Goal: Task Accomplishment & Management: Manage account settings

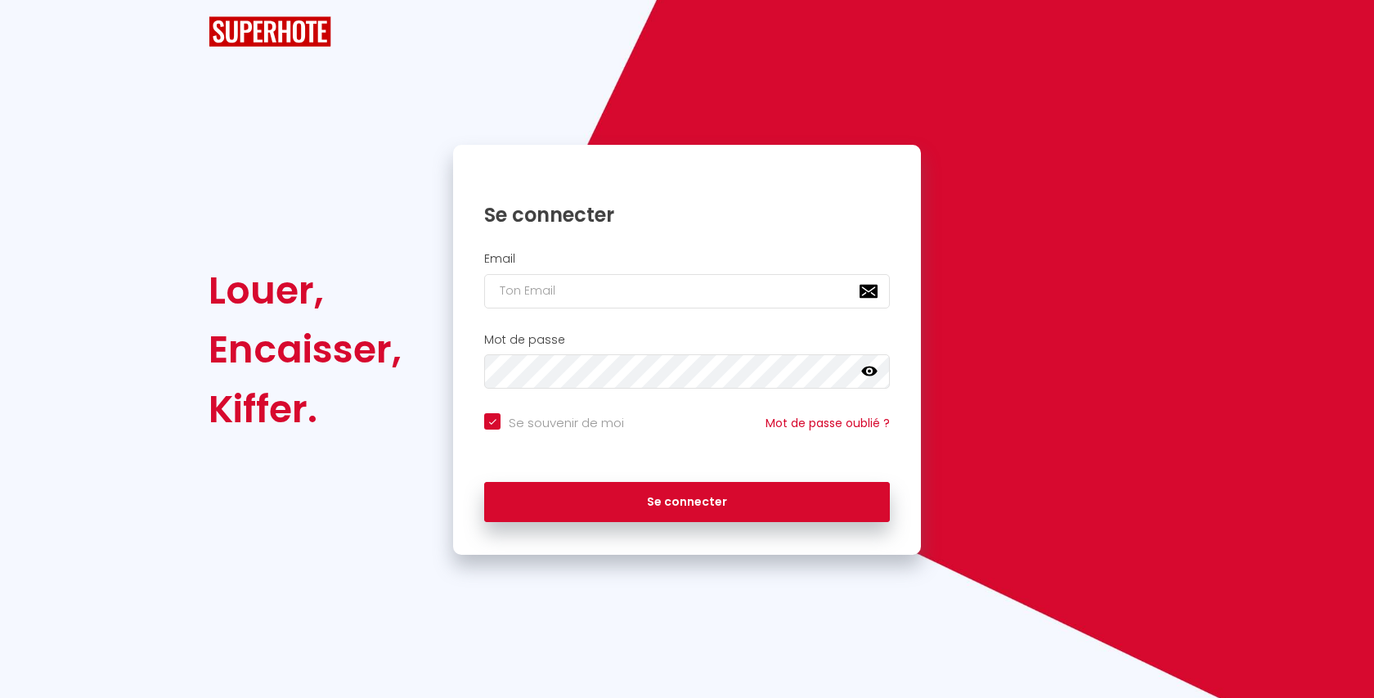
checkbox input "true"
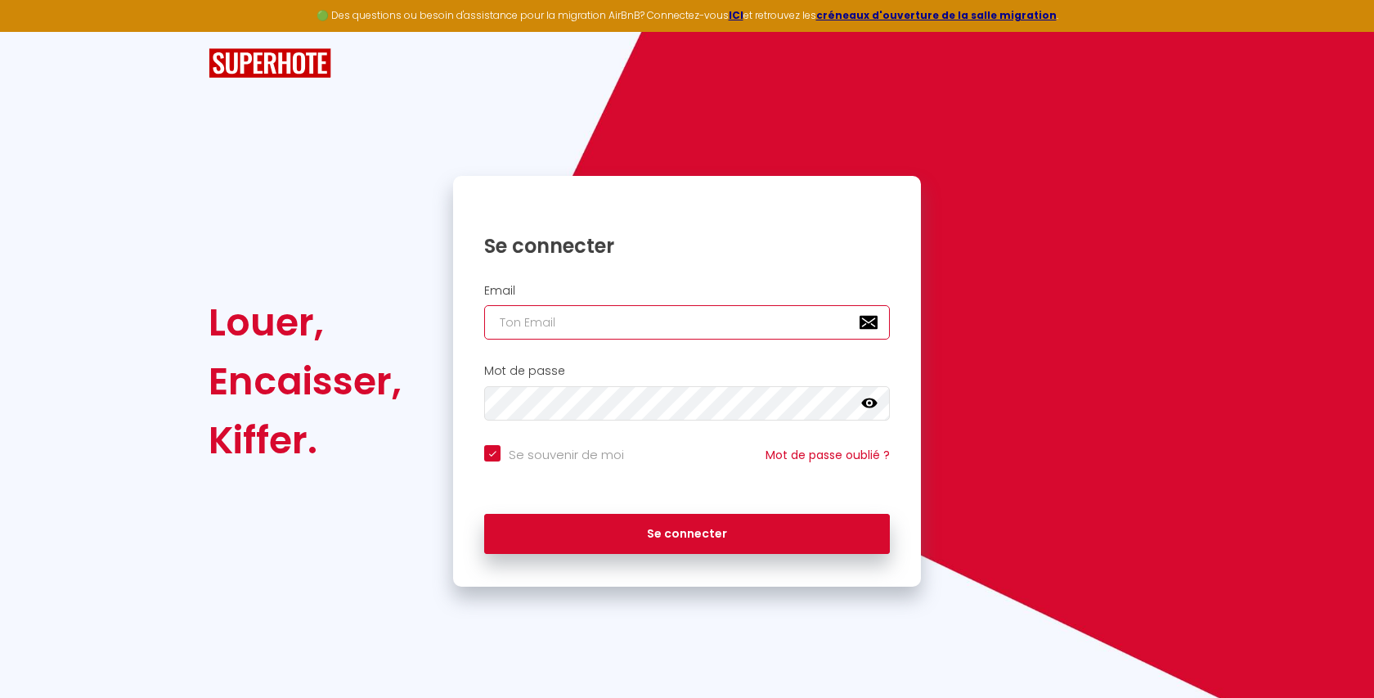
type input "[EMAIL_ADDRESS][DOMAIN_NAME]"
checkbox input "true"
drag, startPoint x: 627, startPoint y: 299, endPoint x: 630, endPoint y: 308, distance: 9.3
click at [628, 303] on div "Email [EMAIL_ADDRESS][DOMAIN_NAME]" at bounding box center [687, 312] width 446 height 56
click at [630, 308] on input "[EMAIL_ADDRESS][DOMAIN_NAME]" at bounding box center [687, 322] width 406 height 34
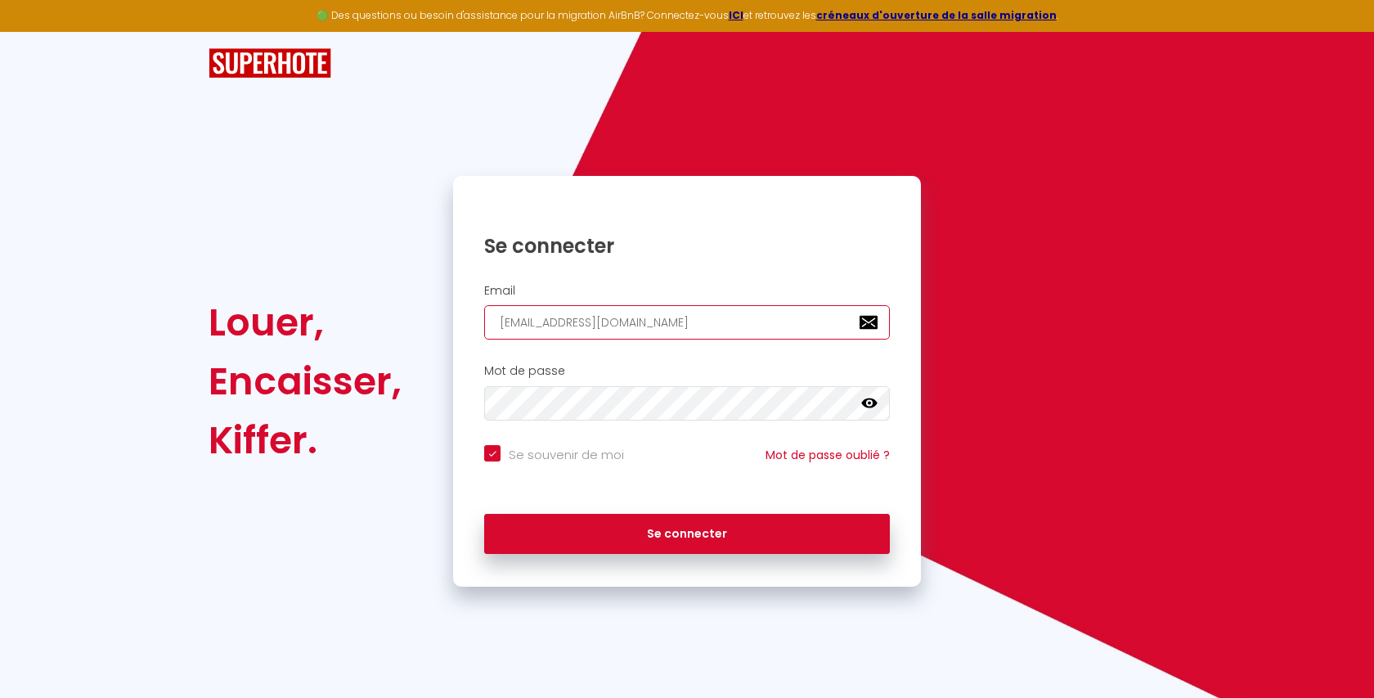
click at [630, 308] on input "[EMAIL_ADDRESS][DOMAIN_NAME]" at bounding box center [687, 322] width 406 height 34
paste input "[EMAIL_ADDRESS]"
type input "[EMAIL_ADDRESS][DOMAIN_NAME]"
checkbox input "true"
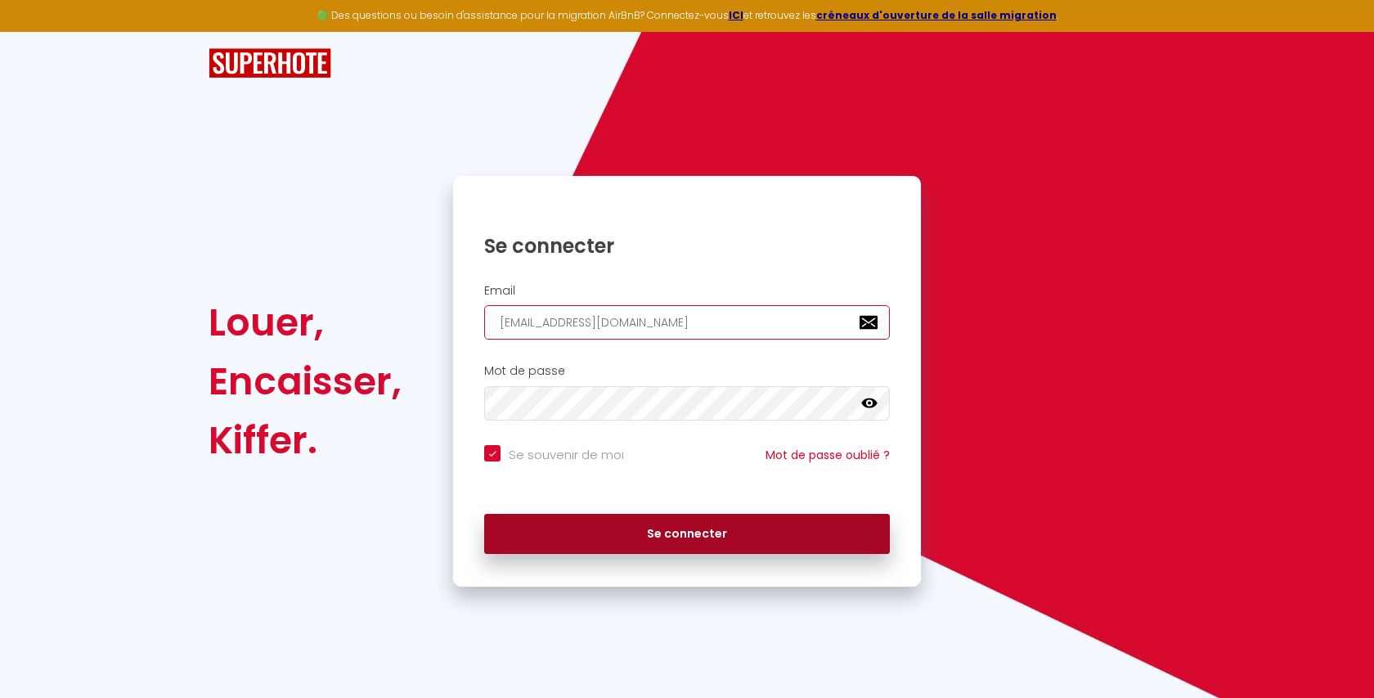
type input "[EMAIL_ADDRESS][DOMAIN_NAME]"
click at [578, 529] on button "Se connecter" at bounding box center [687, 534] width 406 height 41
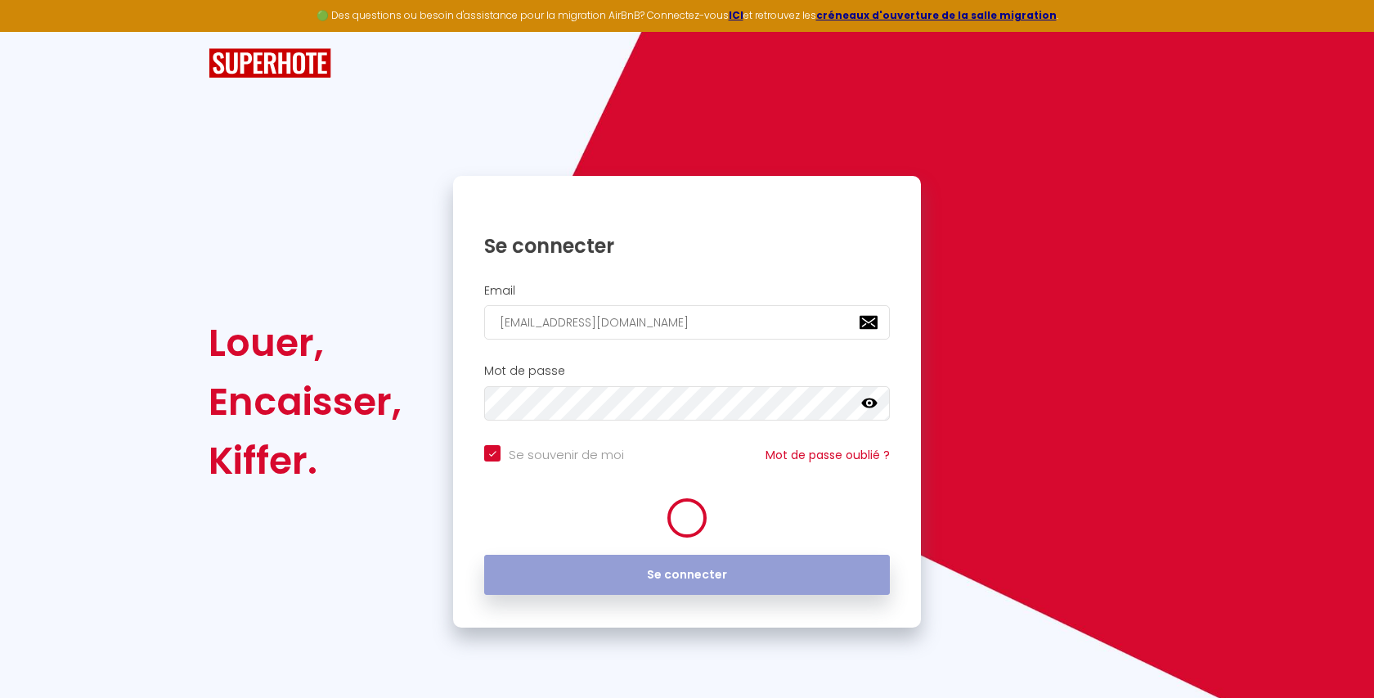
checkbox input "true"
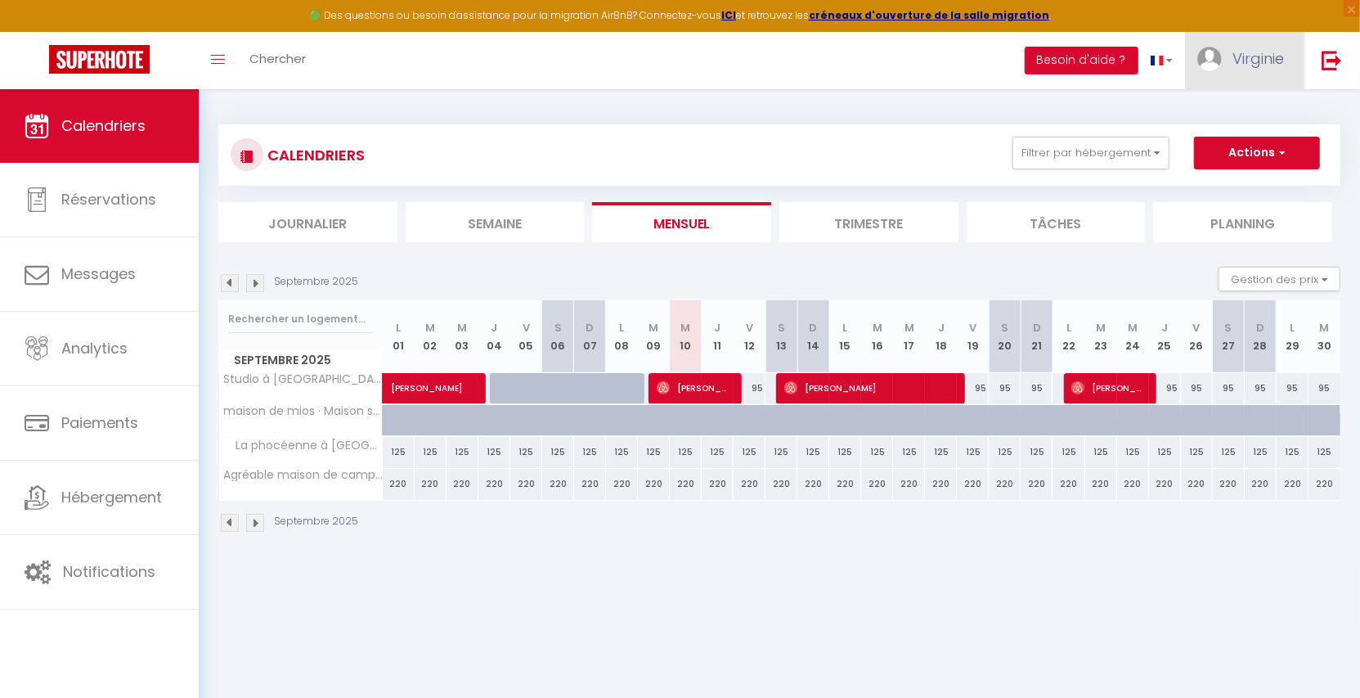
click at [1265, 72] on link "Virginie" at bounding box center [1244, 60] width 119 height 57
click at [1253, 112] on link "Paramètres" at bounding box center [1238, 114] width 121 height 28
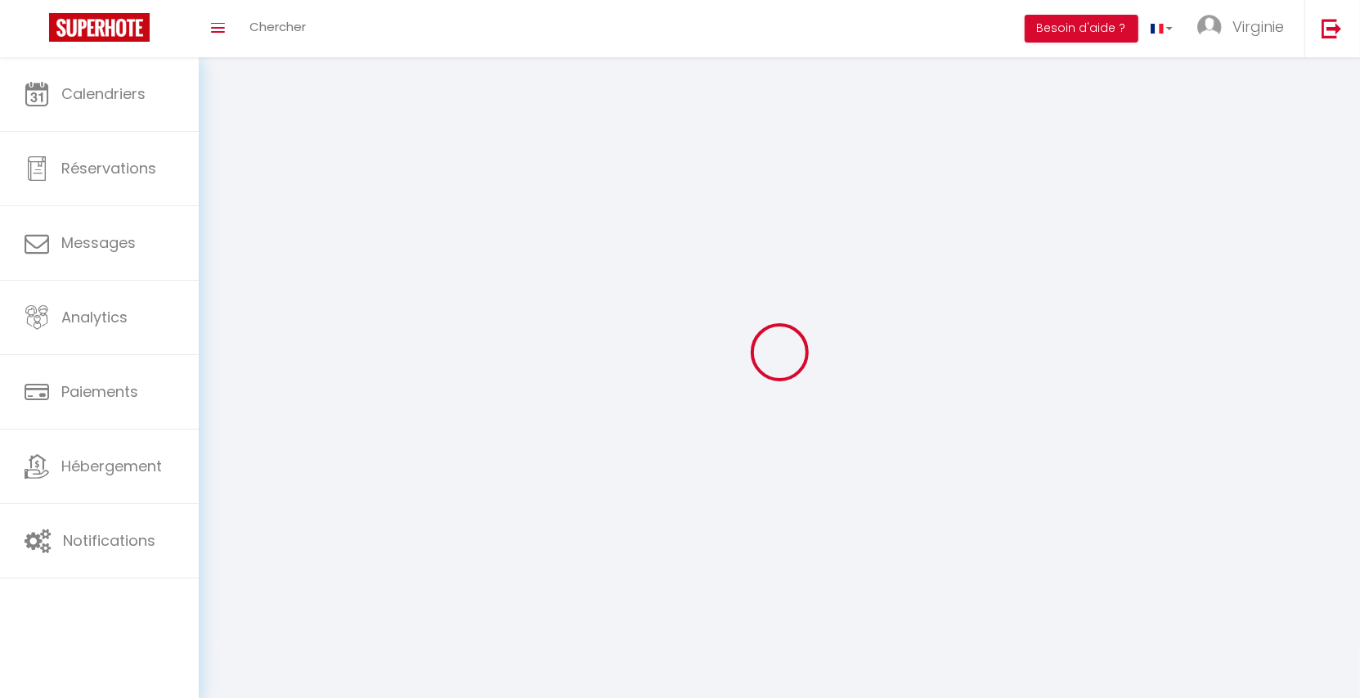
type input "Virginie"
type input "Fostier"
type input "0633961858"
type input "[STREET_ADDRESS]"
type input "33770"
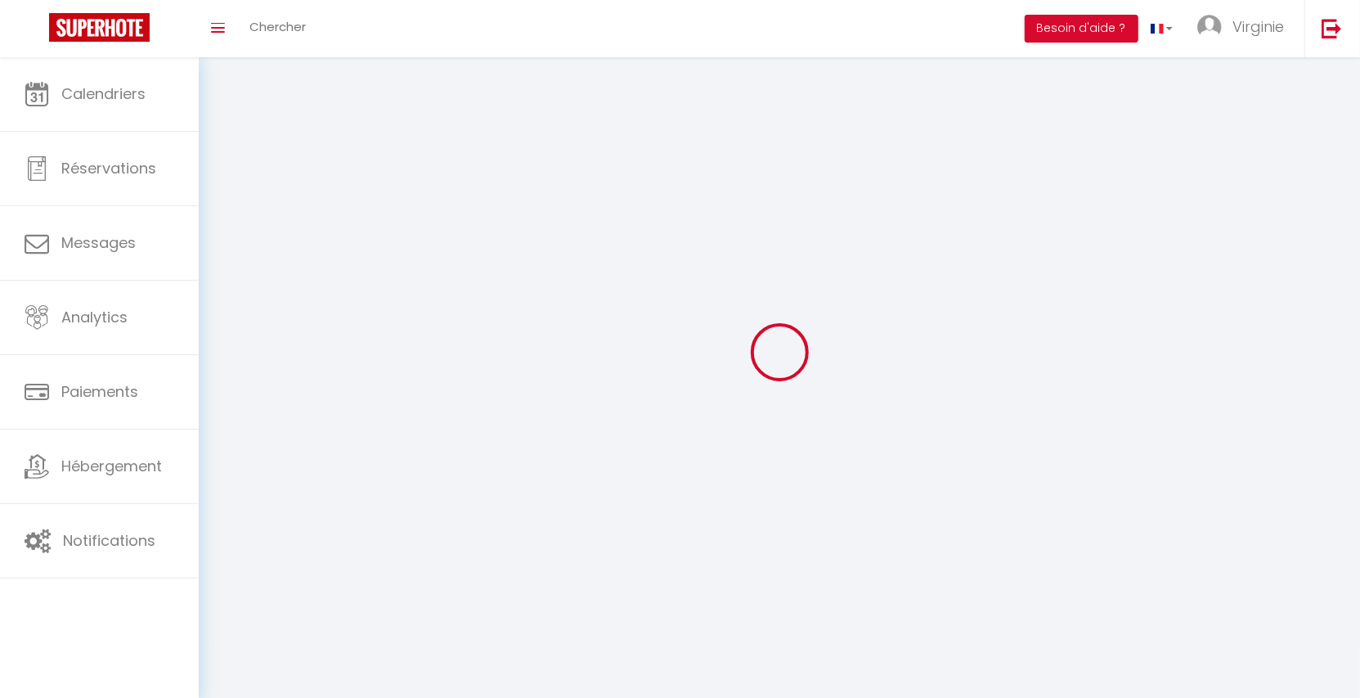
type input "salles"
type input "l6Qyv3a5kJ38G8EGTLqjF4YMe"
type input "50mLOb1R2vCo6H477PR7uYHDb"
type input "[URL][DOMAIN_NAME]"
type input "l6Qyv3a5kJ38G8EGTLqjF4YMe"
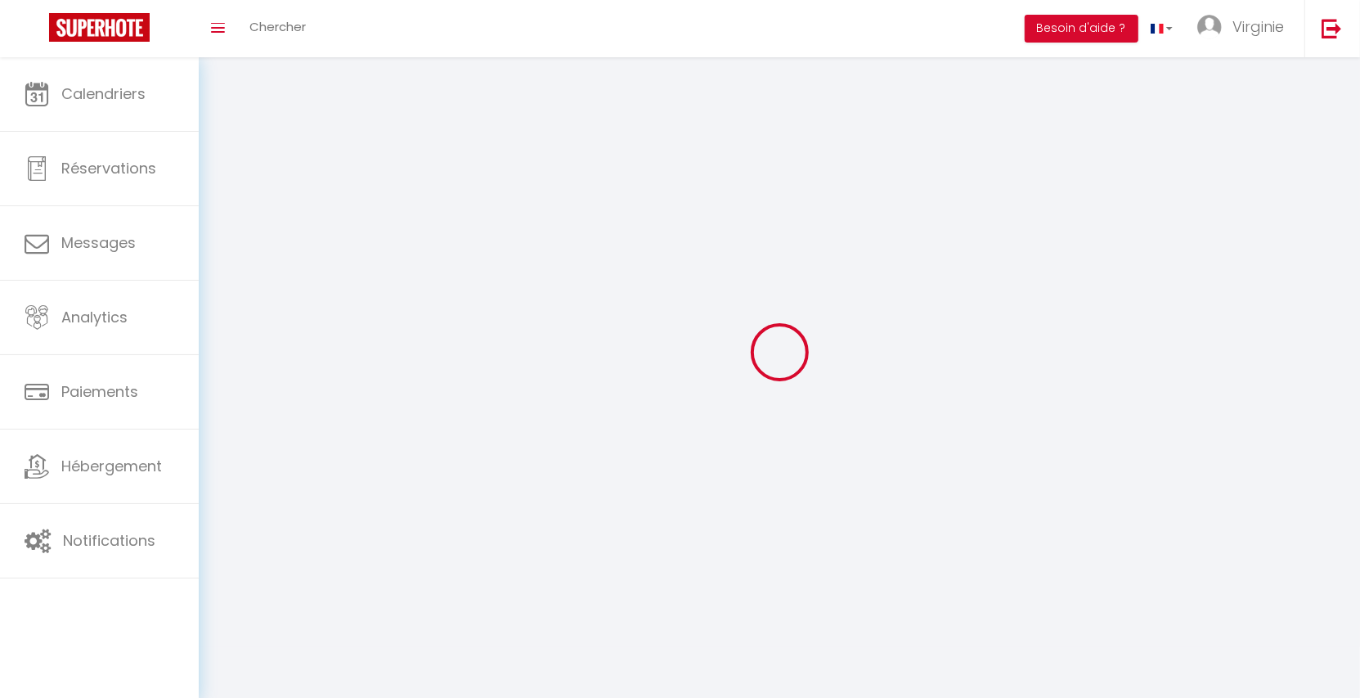
type input "50mLOb1R2vCo6H477PR7uYHDb"
type input "[URL][DOMAIN_NAME]"
select select "28"
select select "fr"
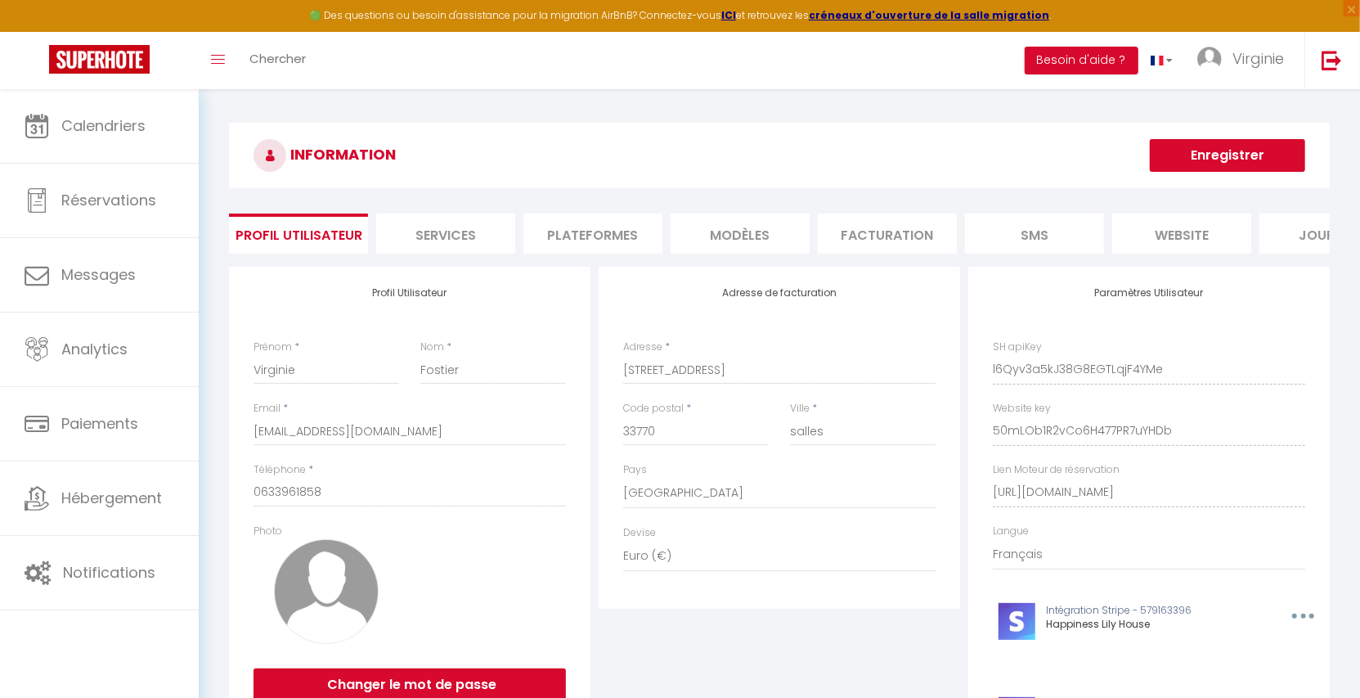
click at [481, 230] on li "Services" at bounding box center [445, 233] width 139 height 40
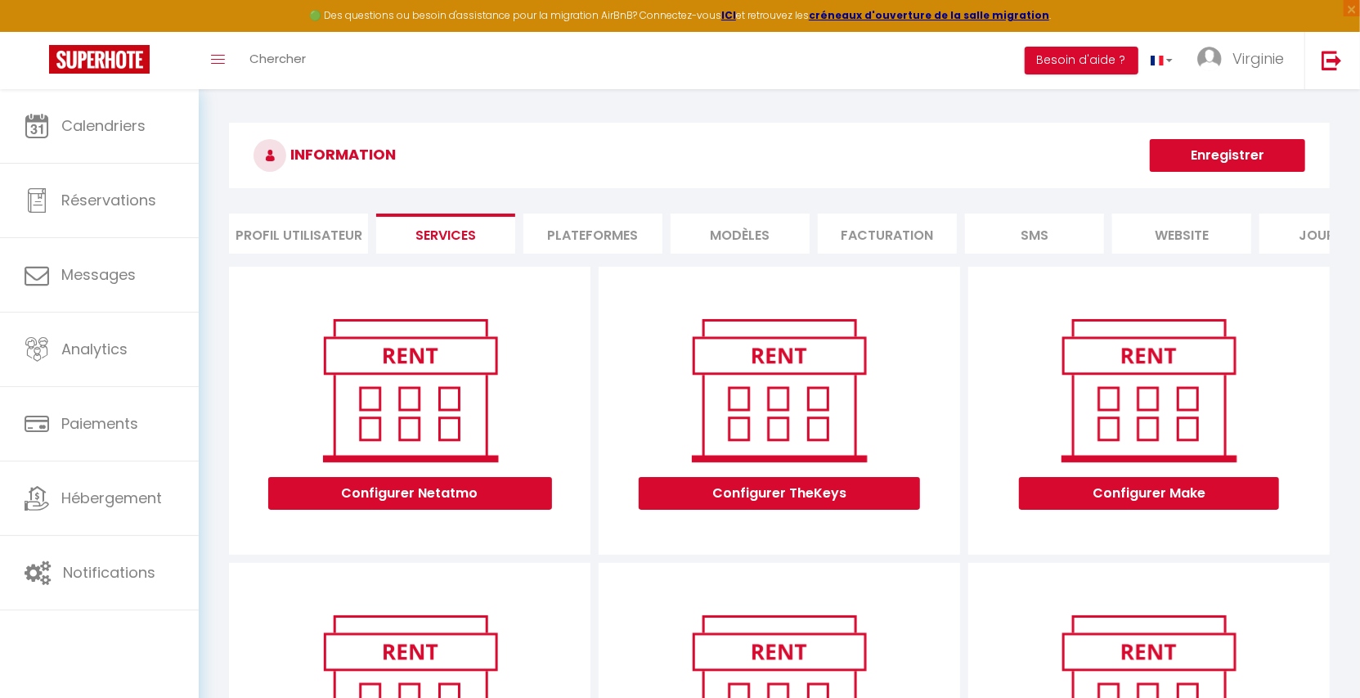
click at [545, 229] on li "Plateformes" at bounding box center [592, 233] width 139 height 40
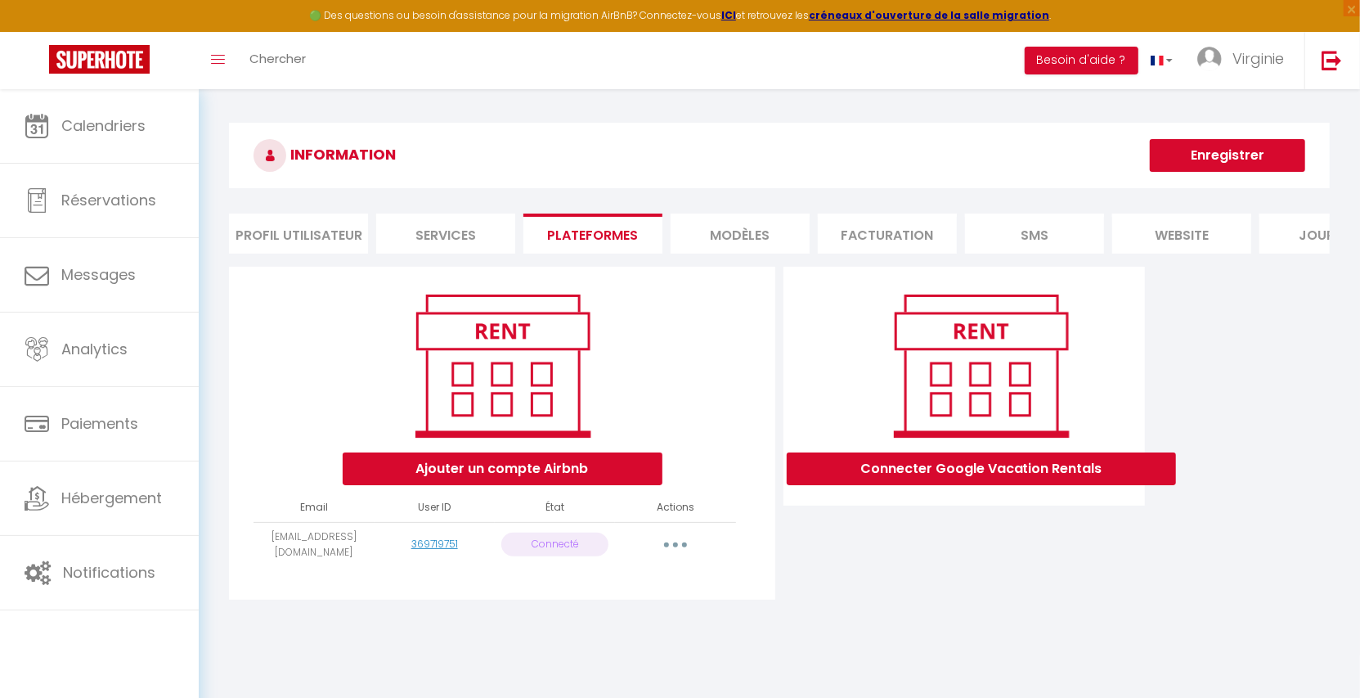
click at [675, 547] on icon "button" at bounding box center [675, 544] width 5 height 5
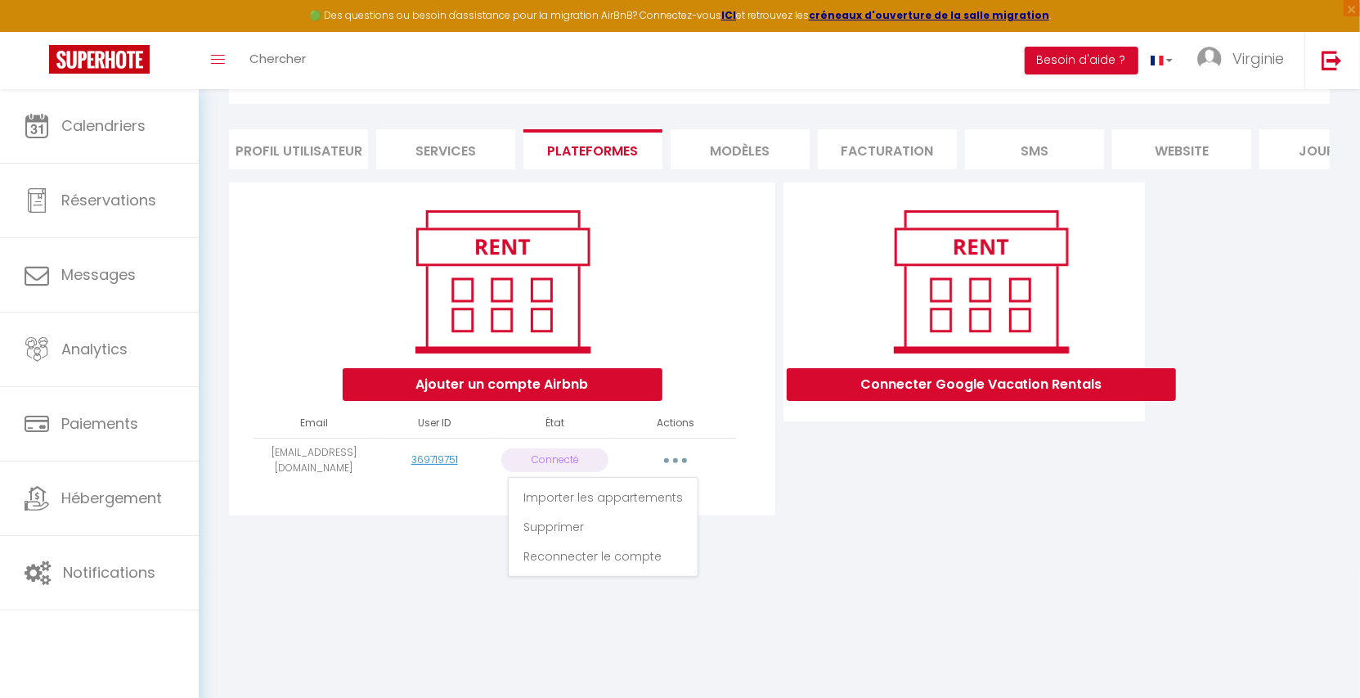
scroll to position [88, 0]
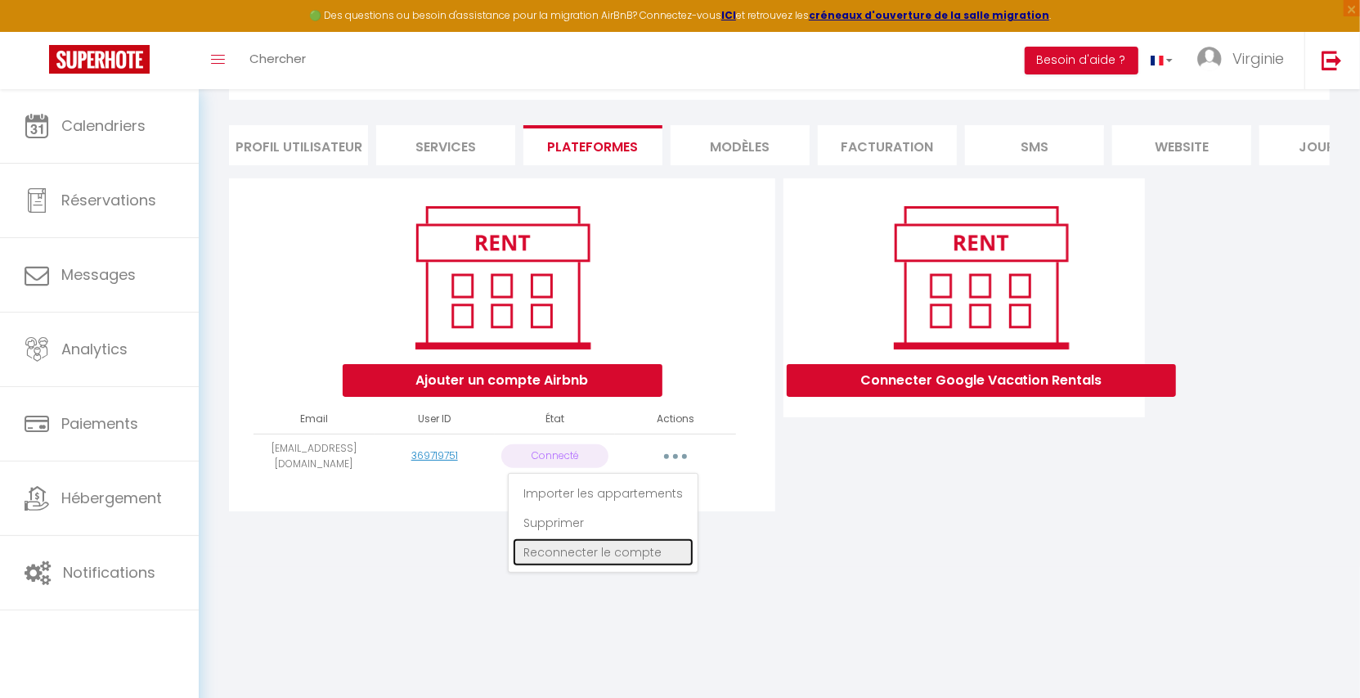
click at [631, 562] on link "Reconnecter le compte" at bounding box center [603, 552] width 181 height 28
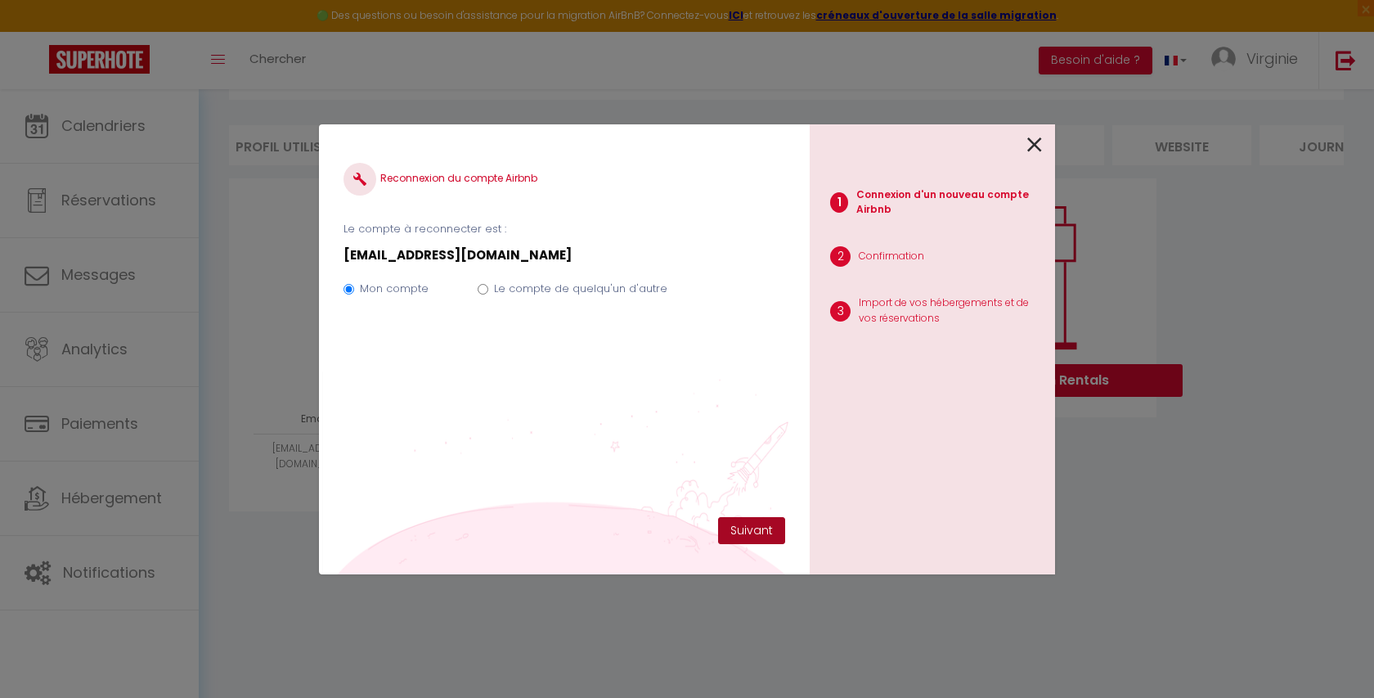
click at [766, 536] on button "Suivant" at bounding box center [751, 531] width 67 height 28
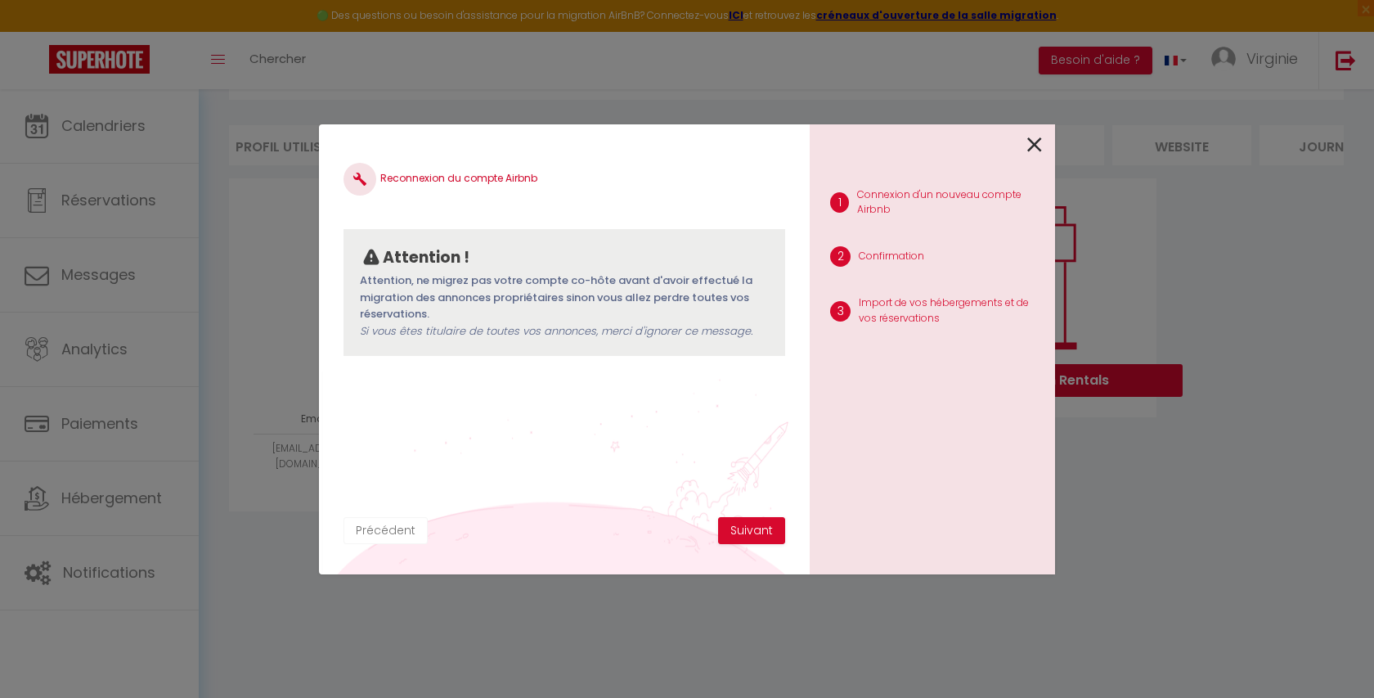
click at [379, 535] on button "Précédent" at bounding box center [385, 531] width 84 height 28
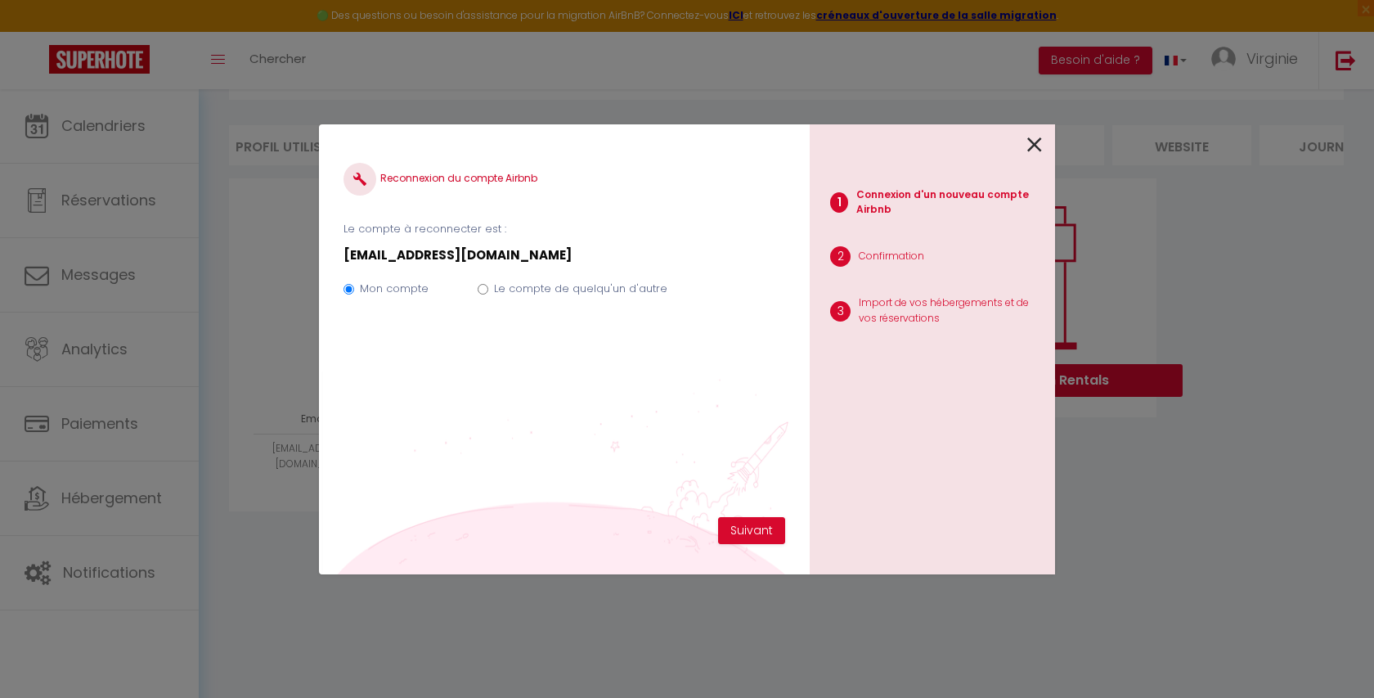
click at [1028, 148] on icon at bounding box center [1034, 144] width 15 height 25
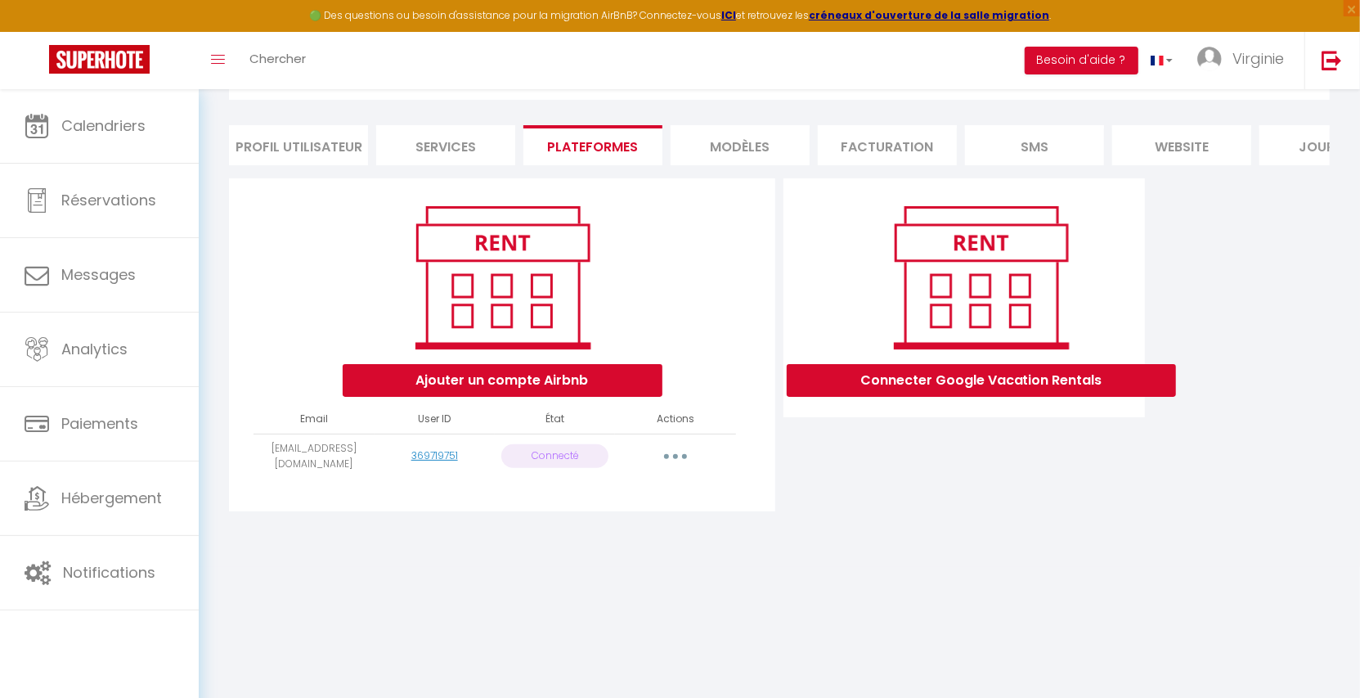
click at [670, 468] on button "button" at bounding box center [676, 456] width 46 height 26
click at [622, 566] on link "Reconnecter le compte" at bounding box center [603, 552] width 181 height 28
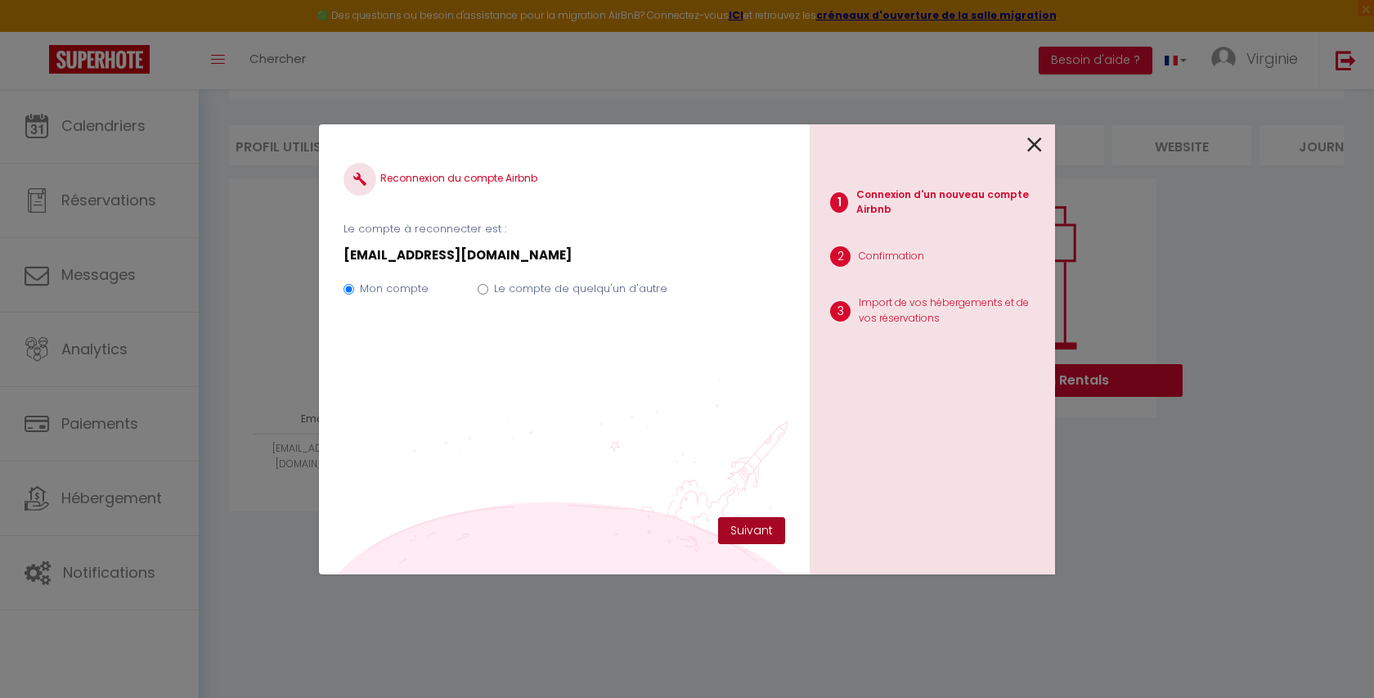
click at [751, 532] on button "Suivant" at bounding box center [751, 531] width 67 height 28
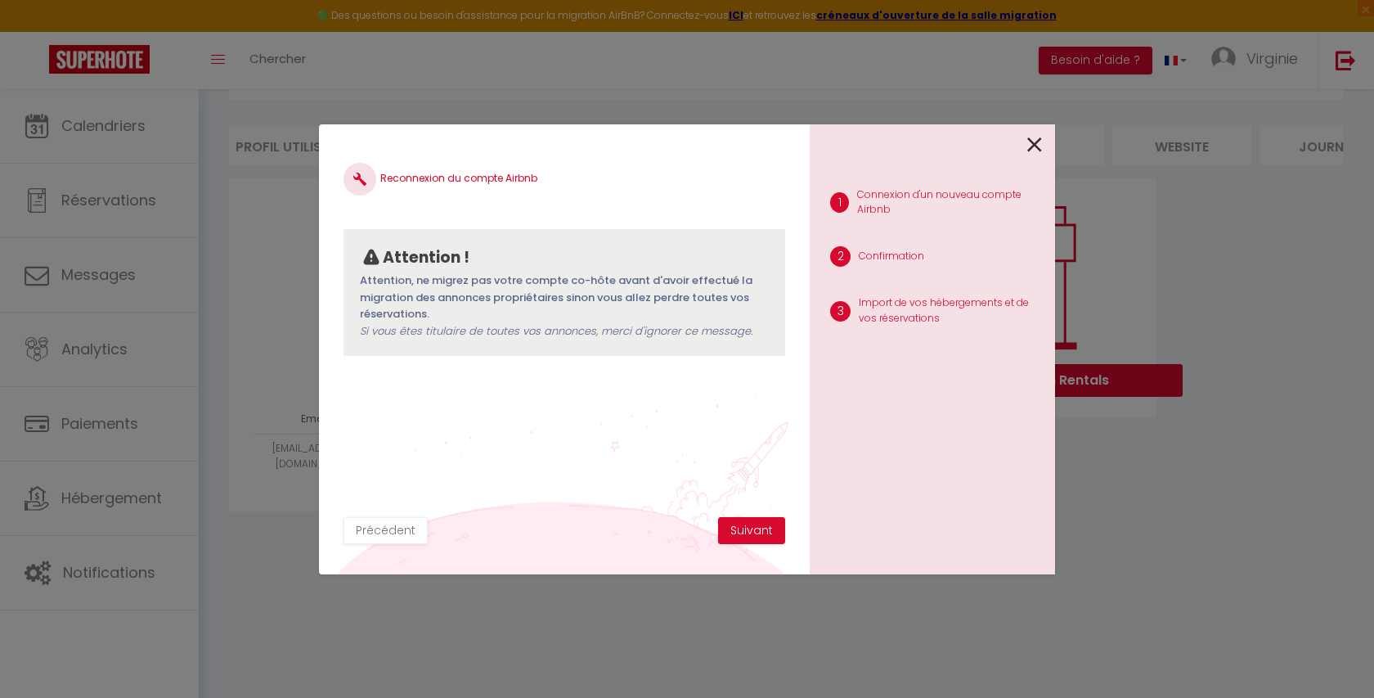
click at [1039, 146] on icon at bounding box center [1034, 144] width 15 height 25
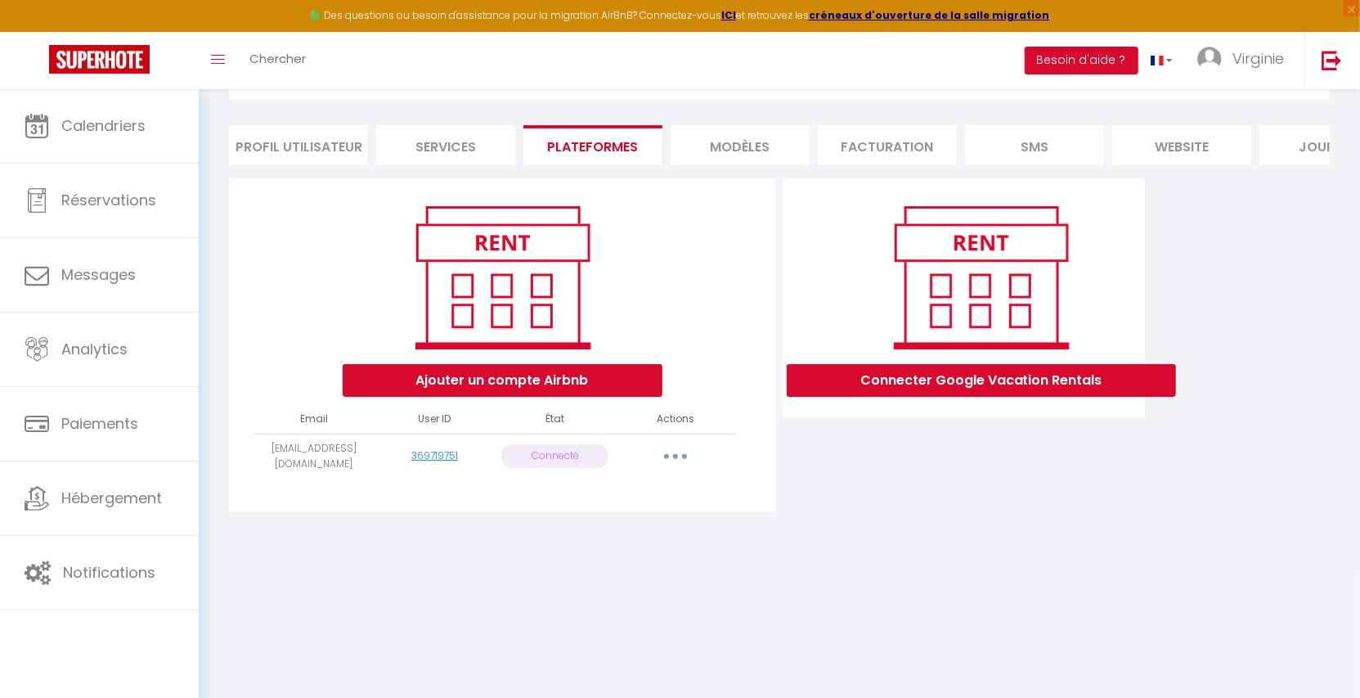
click at [292, 140] on li "Profil Utilisateur" at bounding box center [298, 145] width 139 height 40
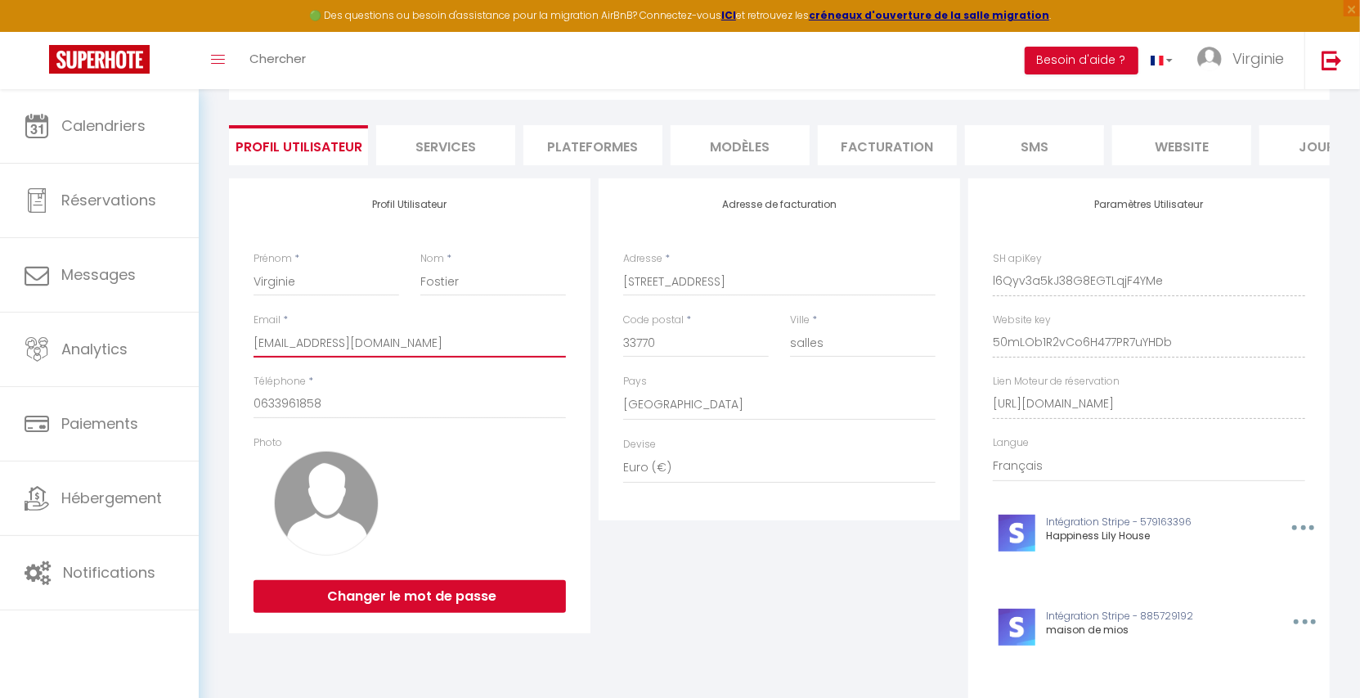
click at [316, 355] on input "[EMAIL_ADDRESS][DOMAIN_NAME]" at bounding box center [409, 342] width 312 height 29
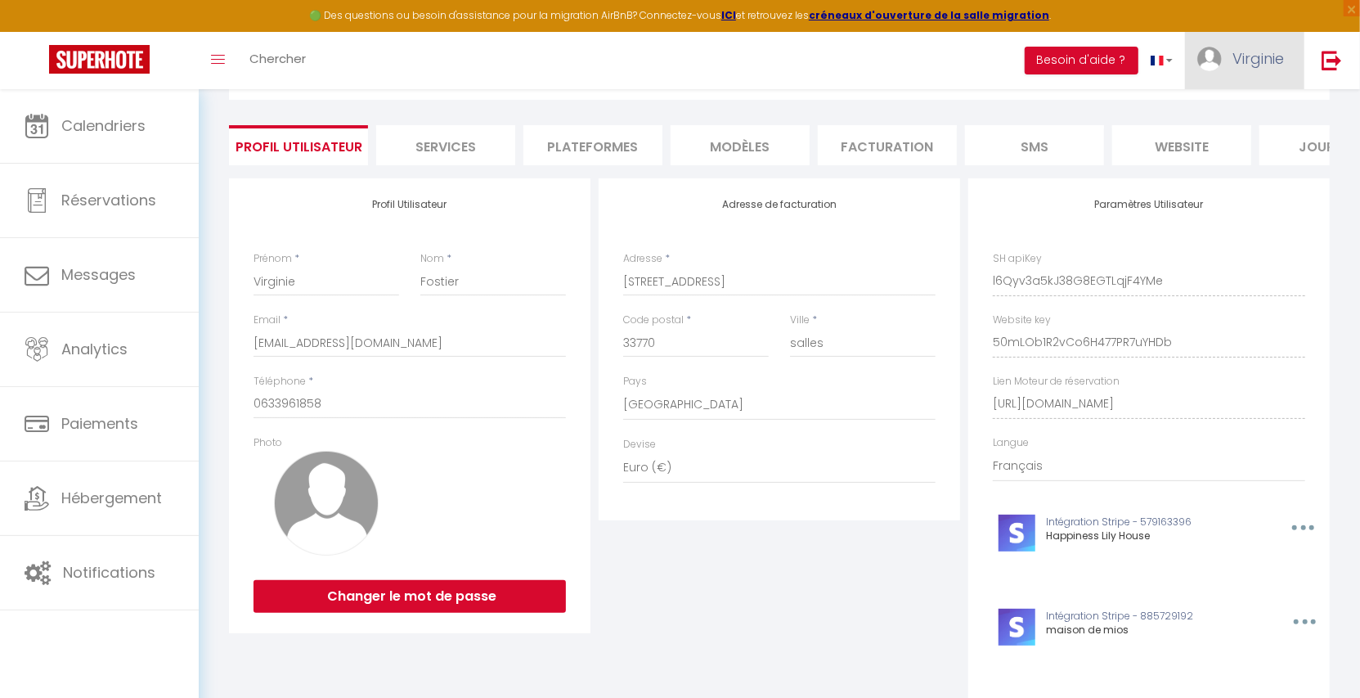
click at [1220, 66] on link "Virginie" at bounding box center [1244, 60] width 119 height 57
click at [1222, 138] on link "Équipe" at bounding box center [1238, 143] width 121 height 28
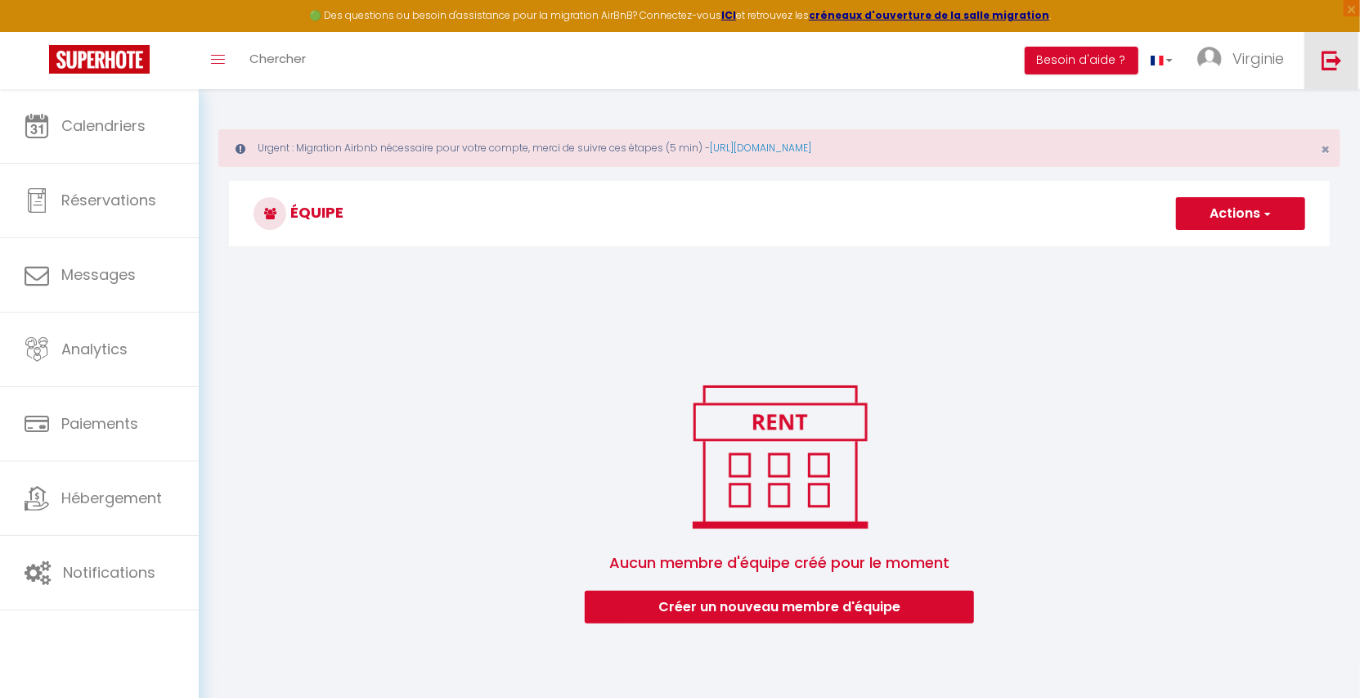
click at [1324, 65] on img at bounding box center [1331, 60] width 20 height 20
